Goal: Task Accomplishment & Management: Complete application form

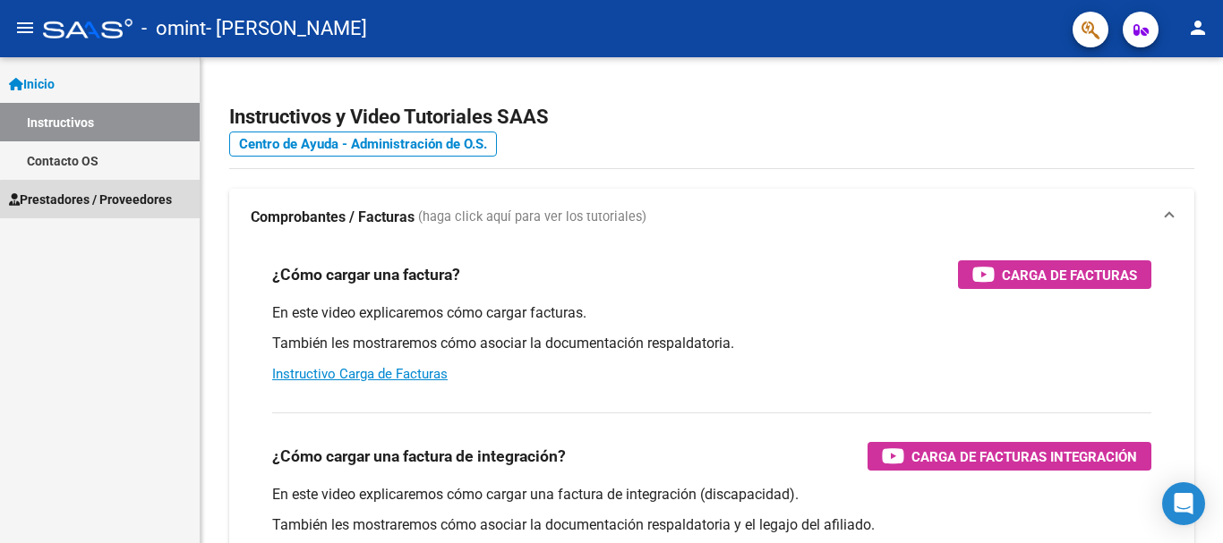
click at [106, 209] on span "Prestadores / Proveedores" at bounding box center [90, 200] width 163 height 20
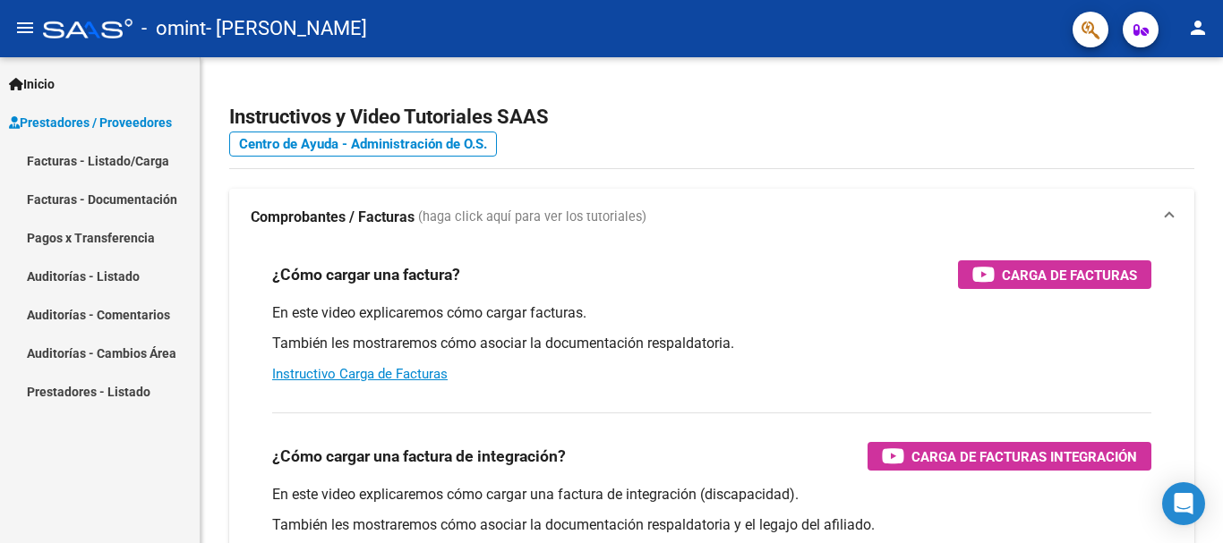
click at [103, 162] on link "Facturas - Listado/Carga" at bounding box center [100, 160] width 200 height 38
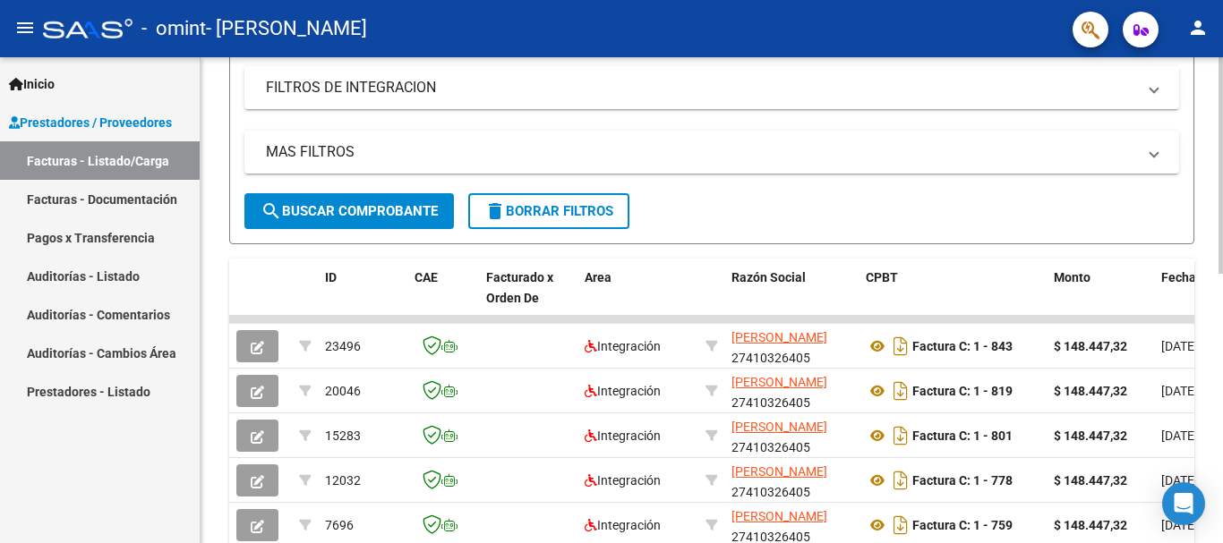
scroll to position [355, 0]
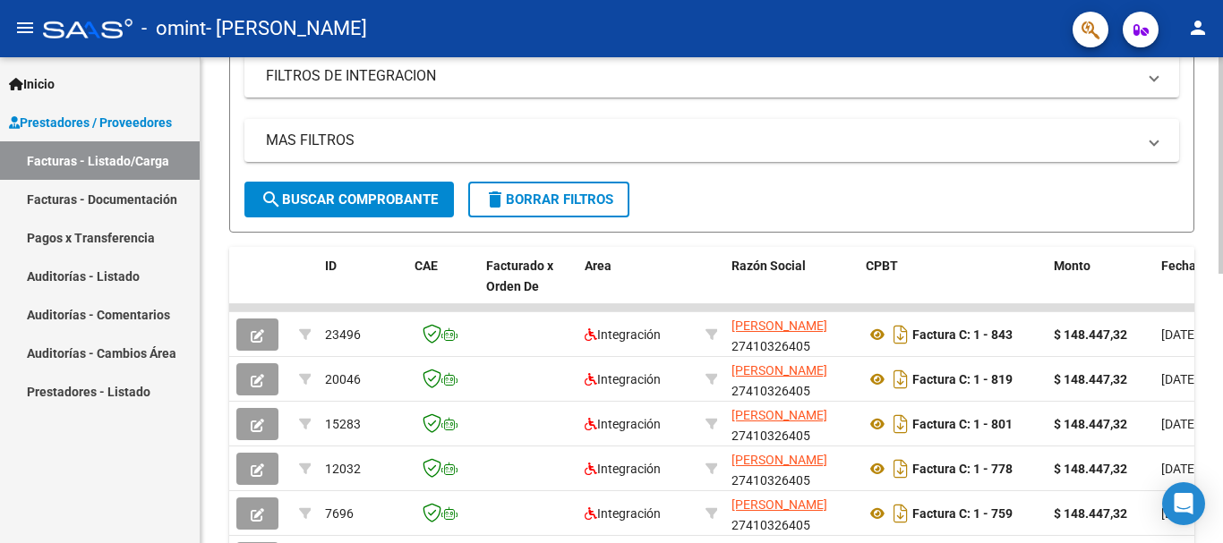
click at [1222, 292] on div at bounding box center [1220, 327] width 4 height 217
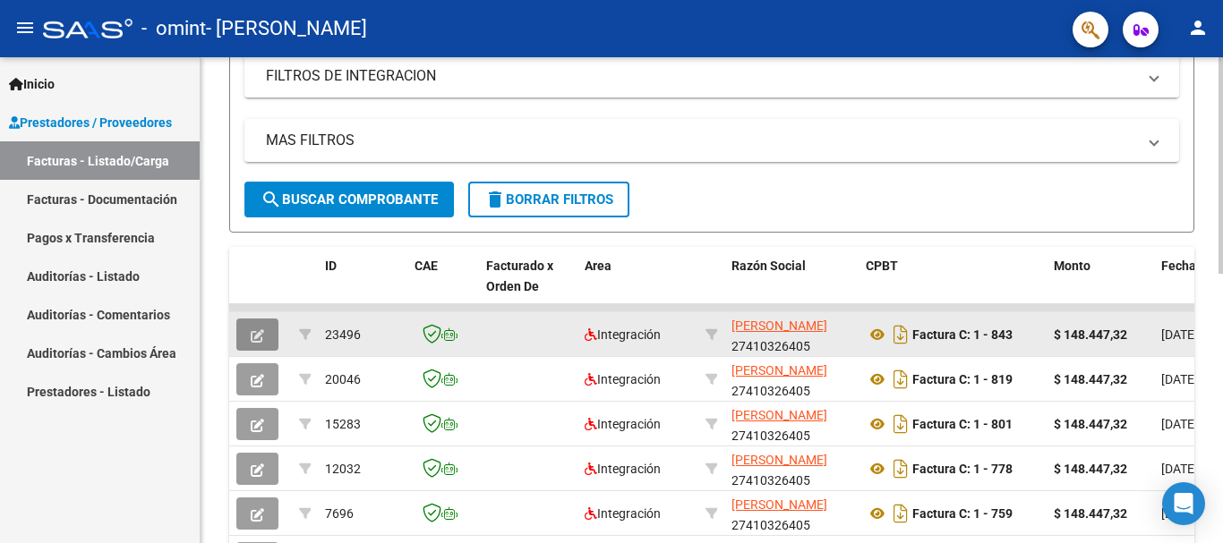
click at [254, 337] on icon "button" at bounding box center [257, 335] width 13 height 13
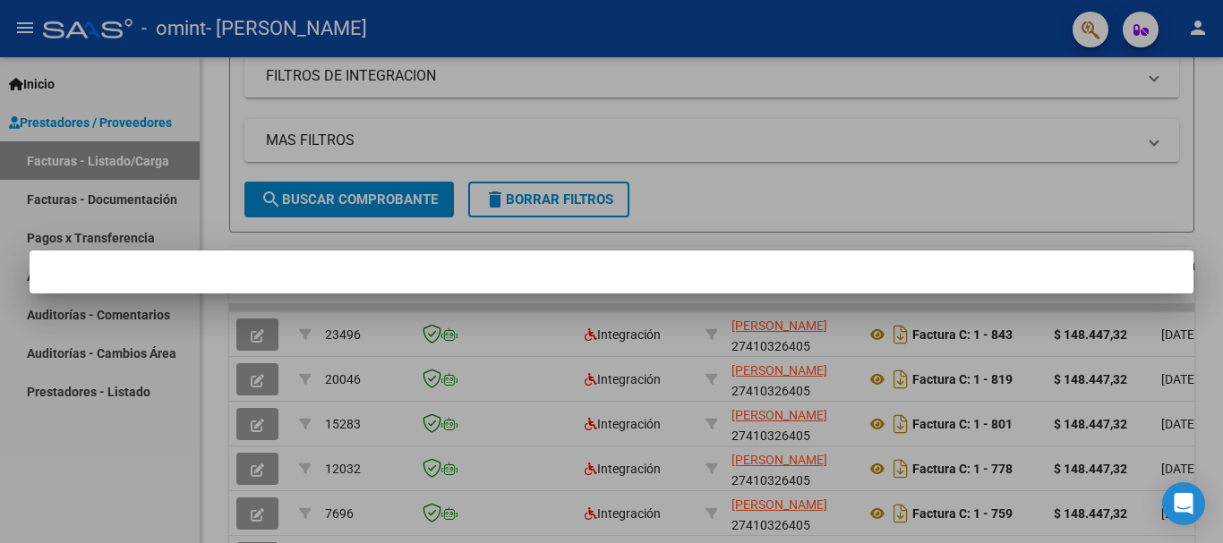
click at [172, 251] on mat-dialog-container at bounding box center [612, 272] width 1164 height 43
click at [173, 179] on div at bounding box center [611, 271] width 1223 height 543
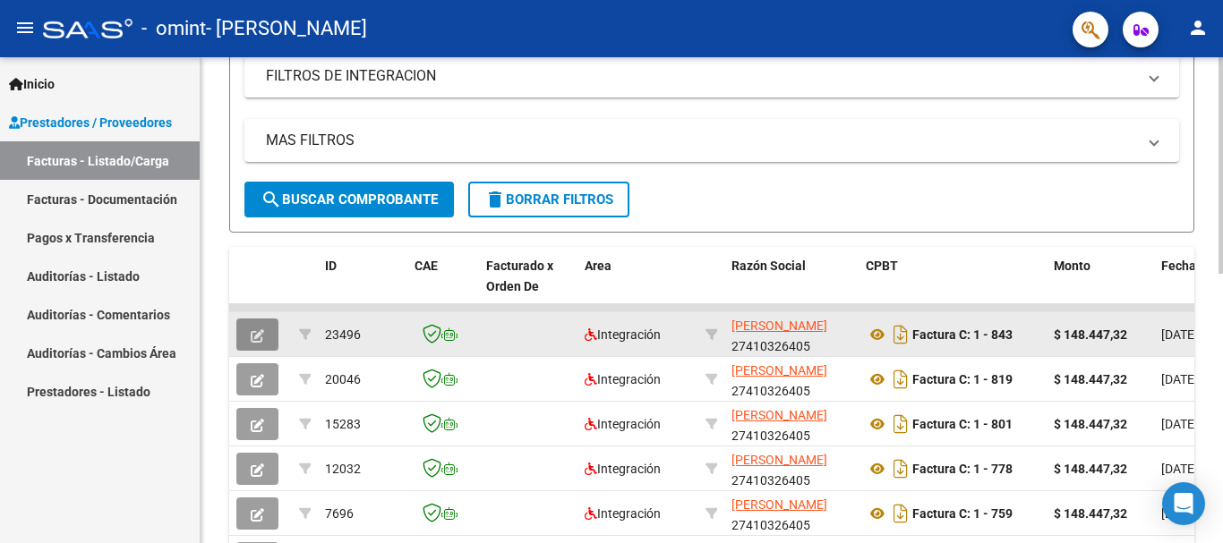
click at [258, 327] on span "button" at bounding box center [257, 335] width 13 height 16
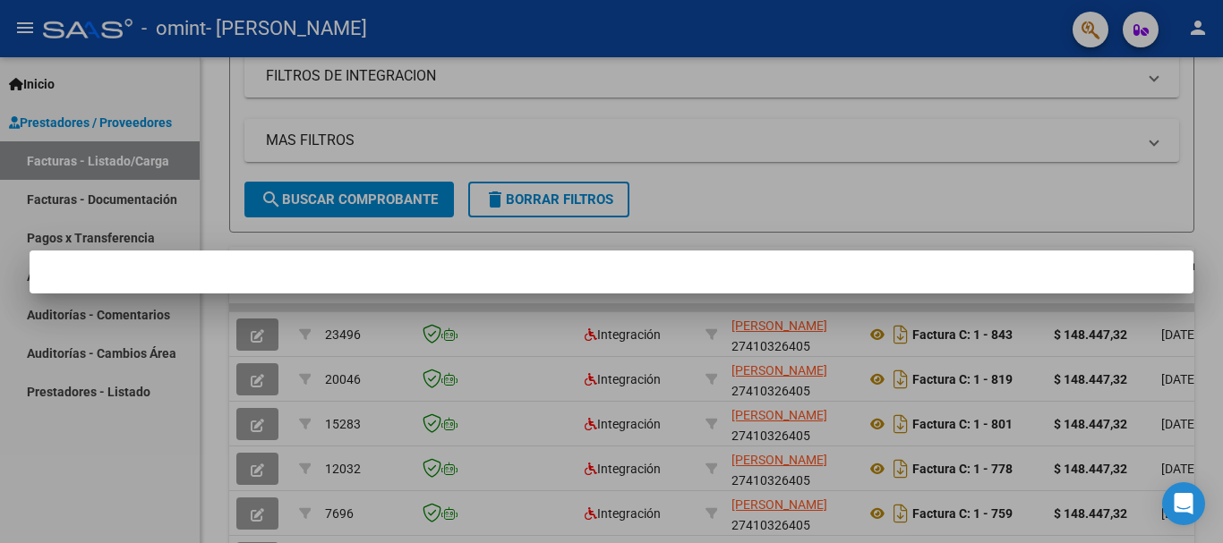
click at [445, 217] on div at bounding box center [611, 271] width 1223 height 543
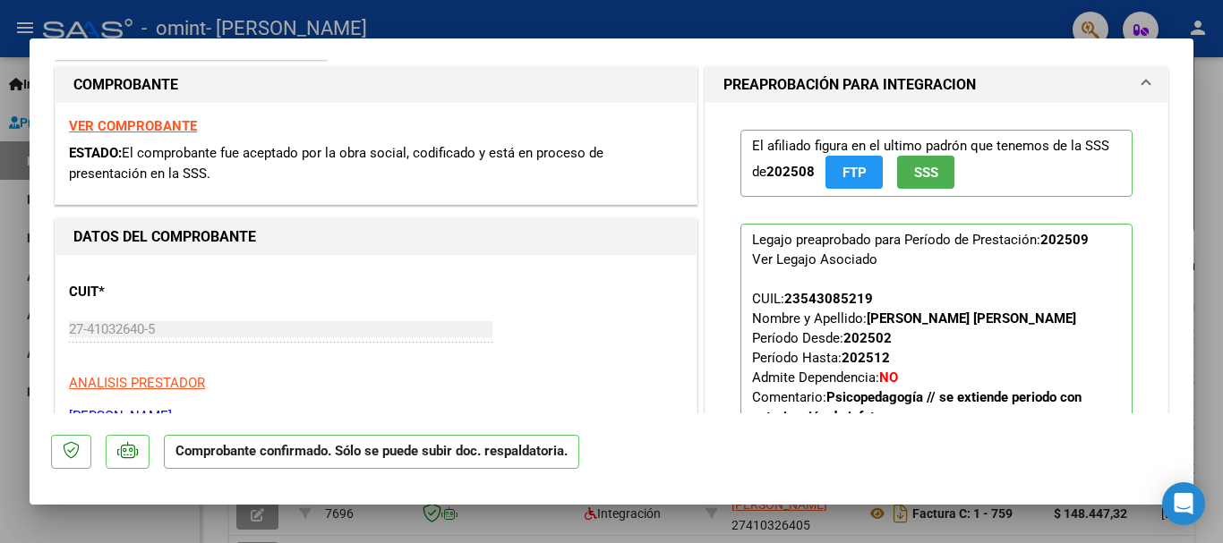
scroll to position [275, 0]
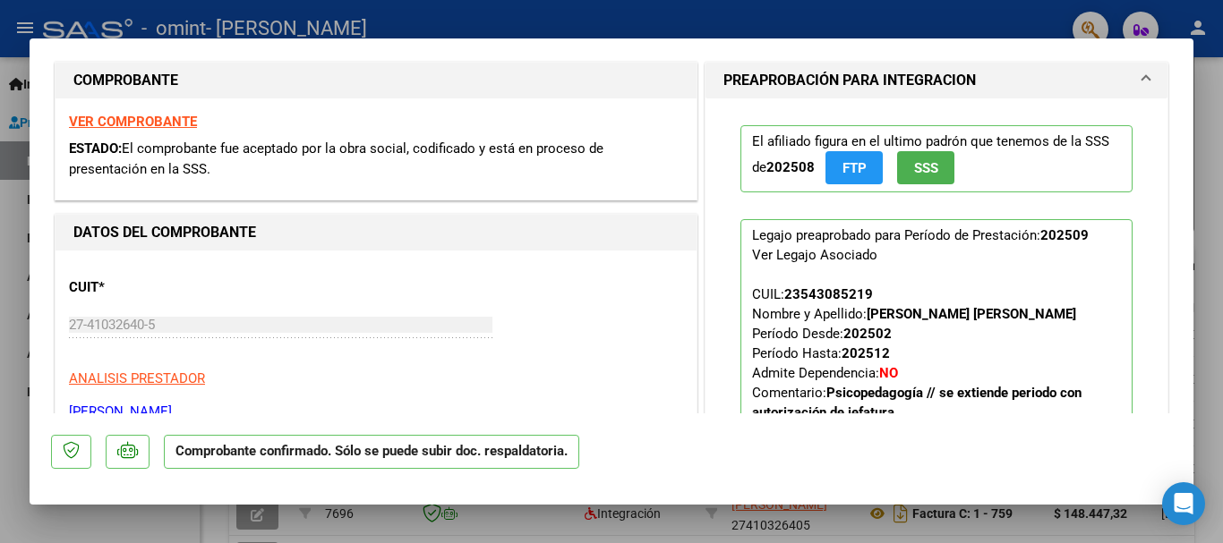
click at [1216, 165] on div at bounding box center [611, 271] width 1223 height 543
type input "$ 0,00"
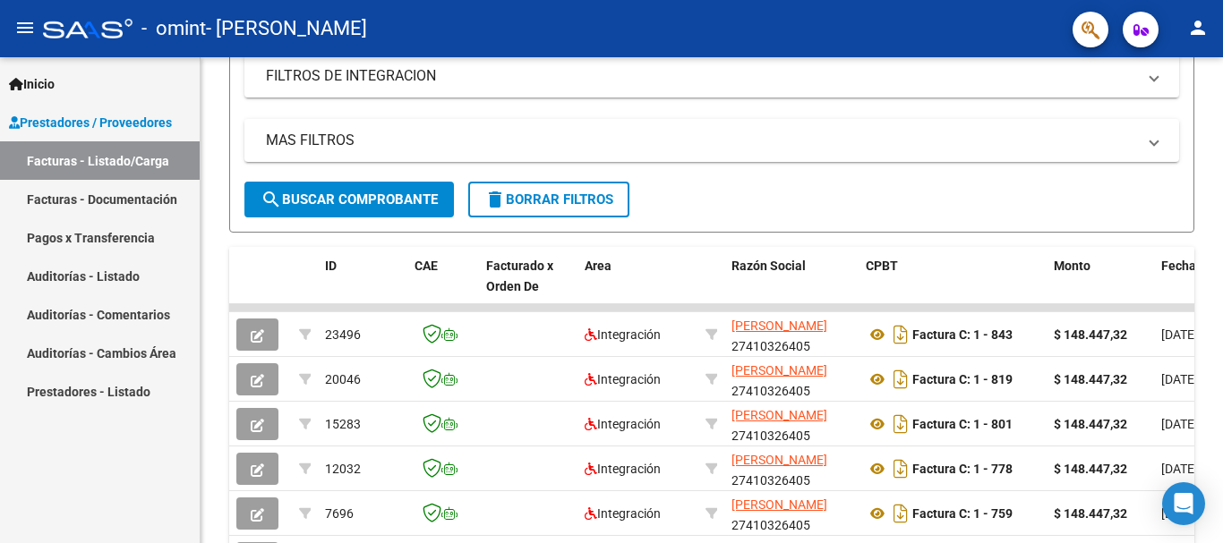
scroll to position [355, 0]
